Goal: Book appointment/travel/reservation

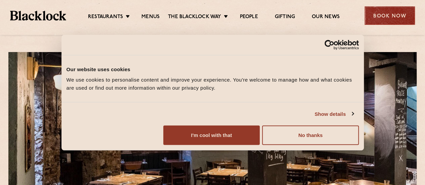
click at [393, 16] on div "Book Now" at bounding box center [389, 15] width 50 height 18
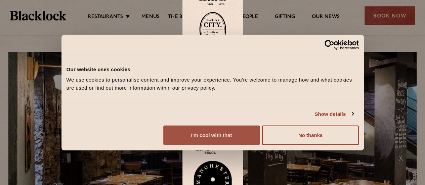
click at [259, 137] on button "I'm cool with that" at bounding box center [211, 135] width 96 height 19
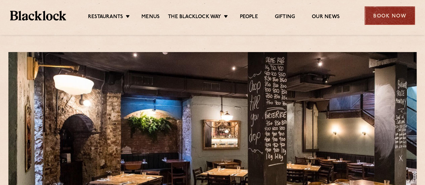
click at [388, 23] on div "Book Now" at bounding box center [389, 15] width 50 height 18
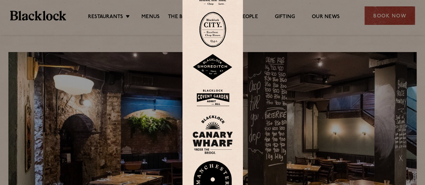
scroll to position [165, 0]
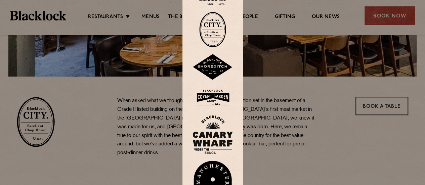
click at [216, 30] on img at bounding box center [212, 30] width 27 height 36
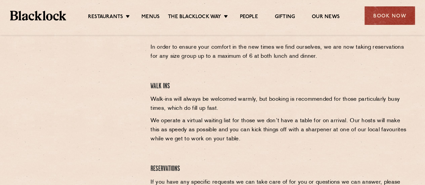
scroll to position [222, 0]
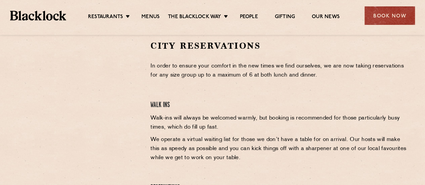
click at [129, 88] on div at bounding box center [79, 90] width 124 height 101
